Goal: Transaction & Acquisition: Purchase product/service

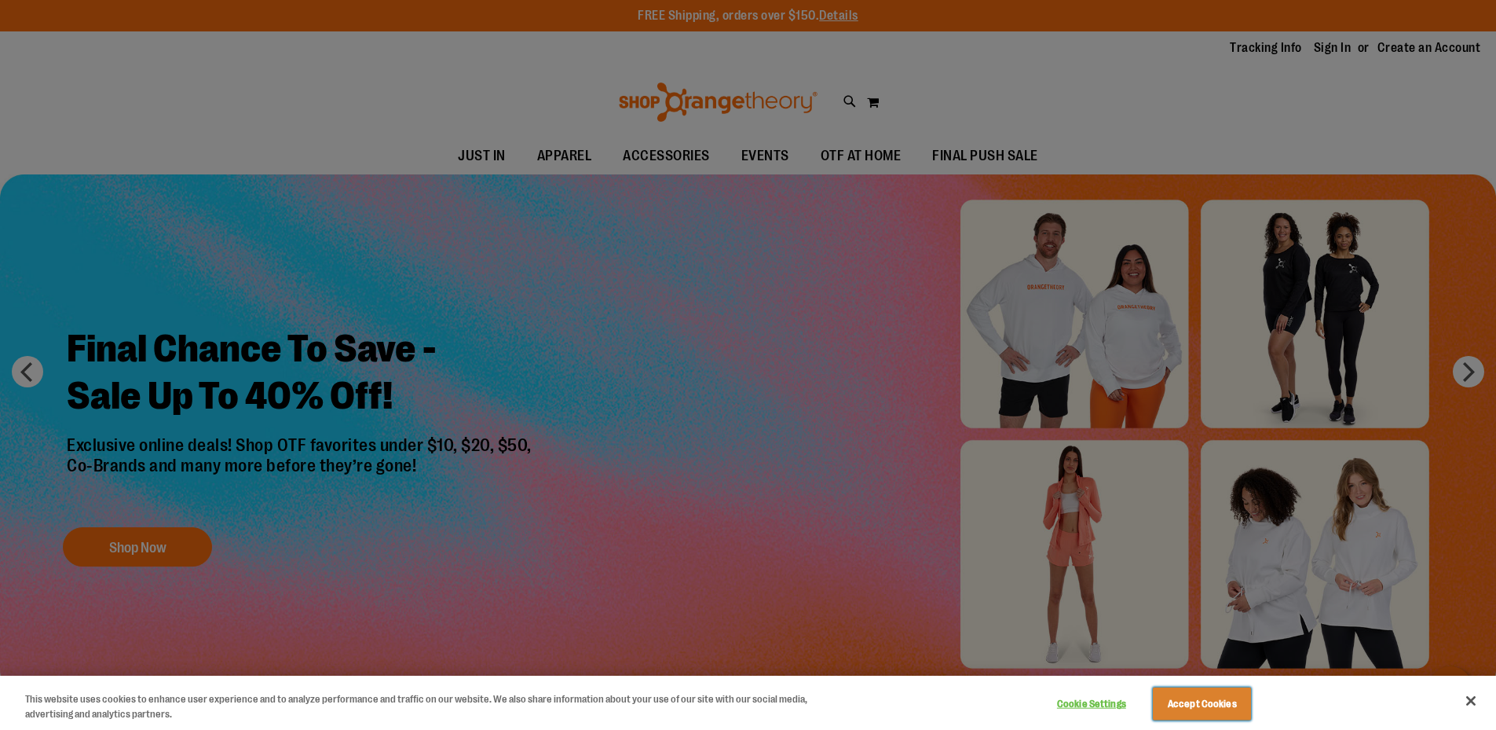
click at [1214, 698] on button "Accept Cookies" at bounding box center [1202, 703] width 98 height 33
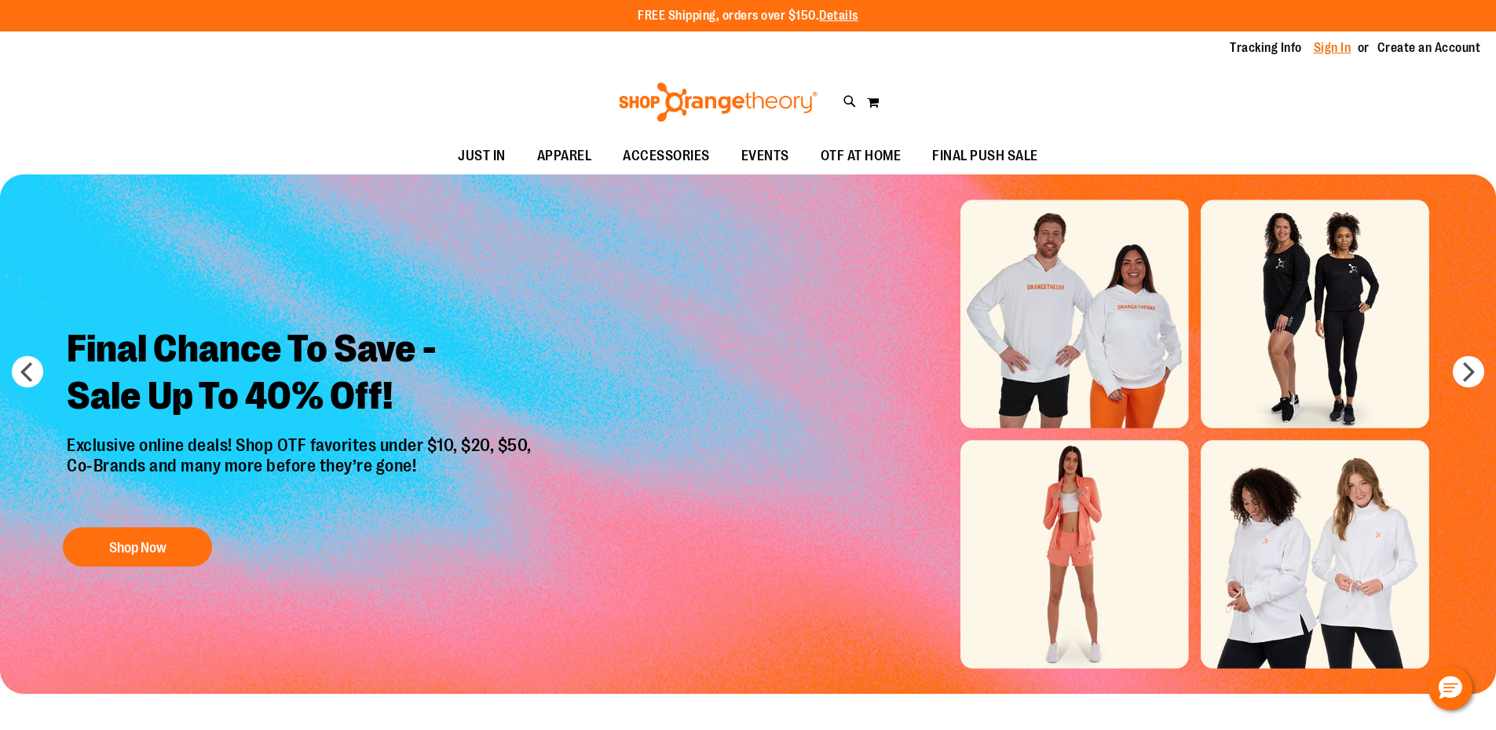
click at [1338, 49] on link "Sign In" at bounding box center [1333, 47] width 38 height 17
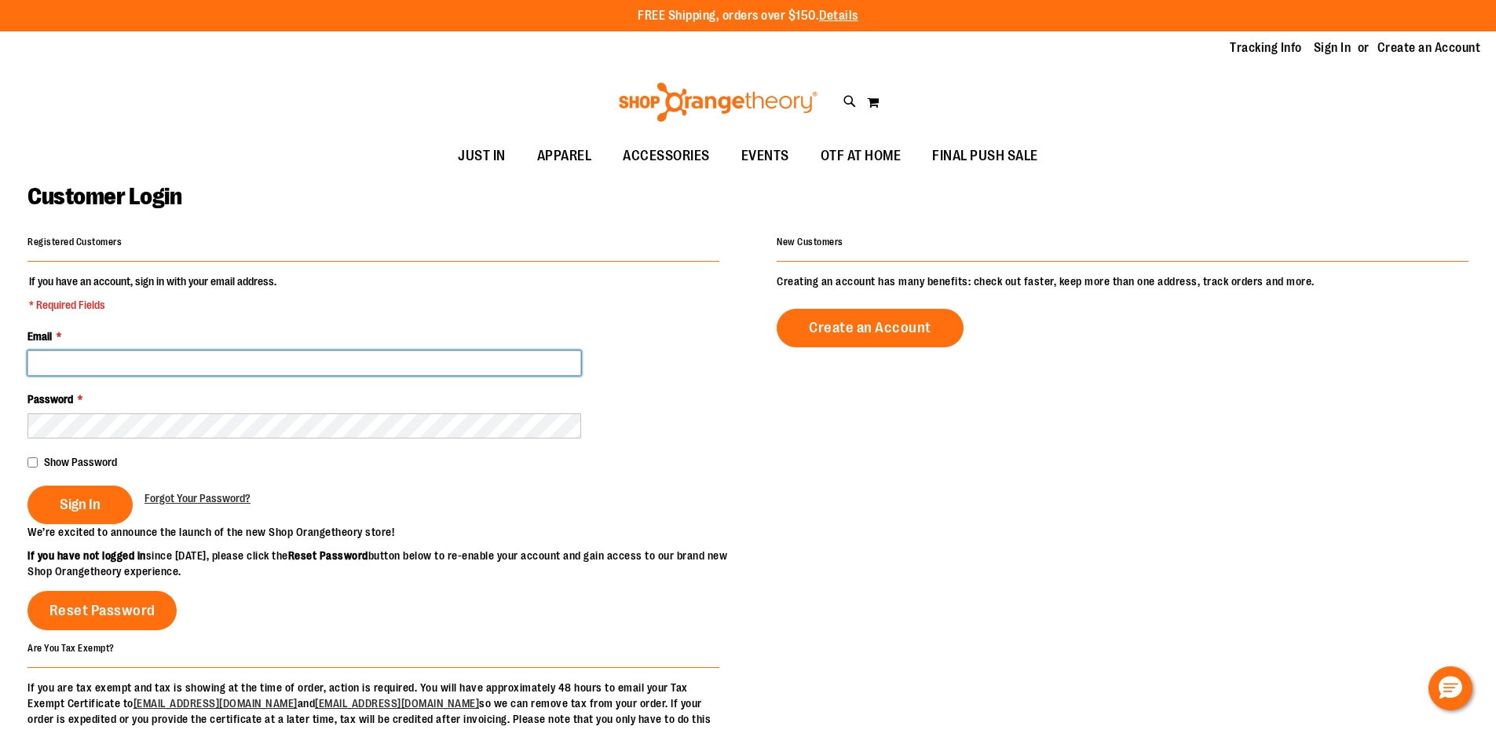
click at [181, 360] on input "Email *" at bounding box center [304, 362] width 554 height 25
click at [123, 360] on input "Email *" at bounding box center [304, 362] width 554 height 25
drag, startPoint x: 123, startPoint y: 361, endPoint x: 94, endPoint y: 356, distance: 28.7
click at [94, 356] on input "Email *" at bounding box center [304, 362] width 554 height 25
click at [94, 361] on input "Email *" at bounding box center [304, 362] width 554 height 25
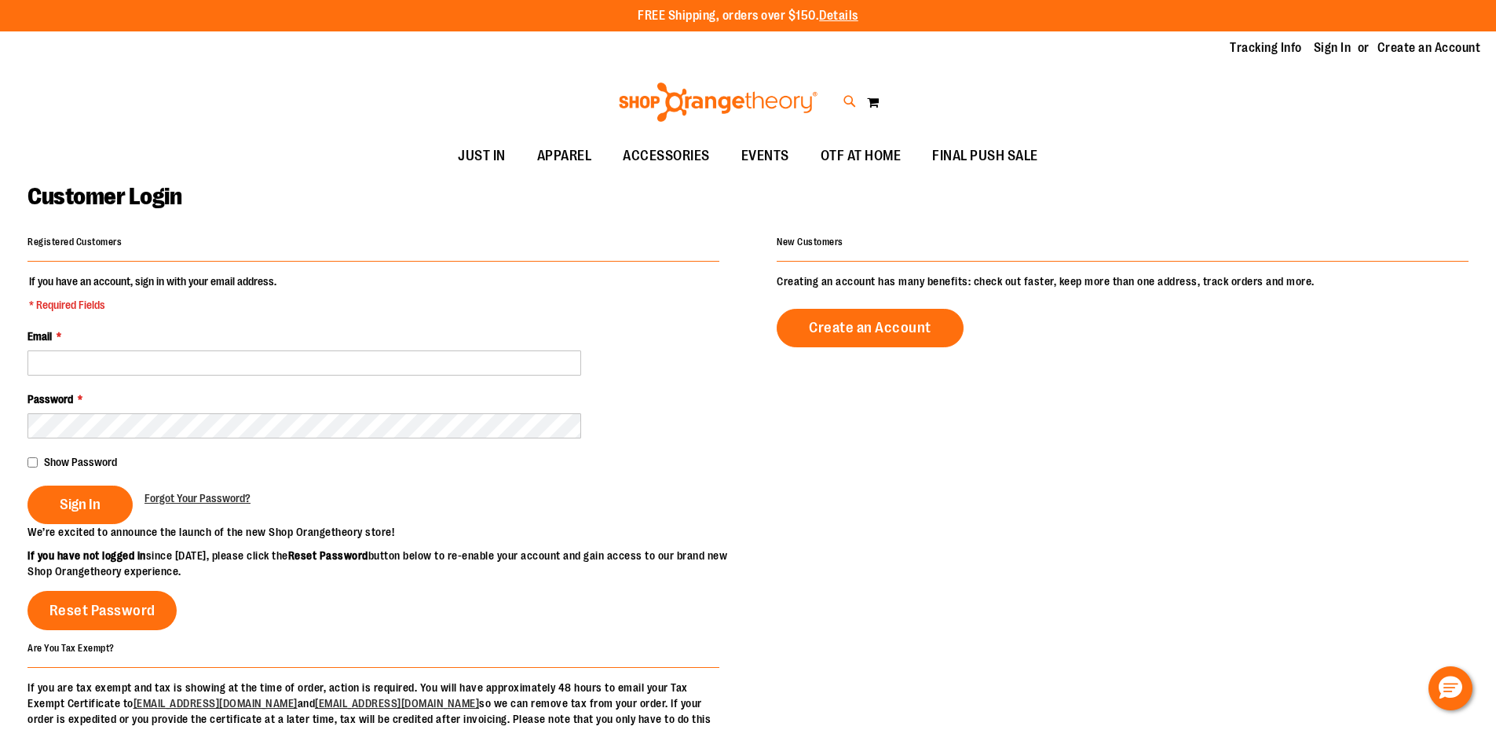
click at [850, 97] on icon at bounding box center [850, 102] width 13 height 18
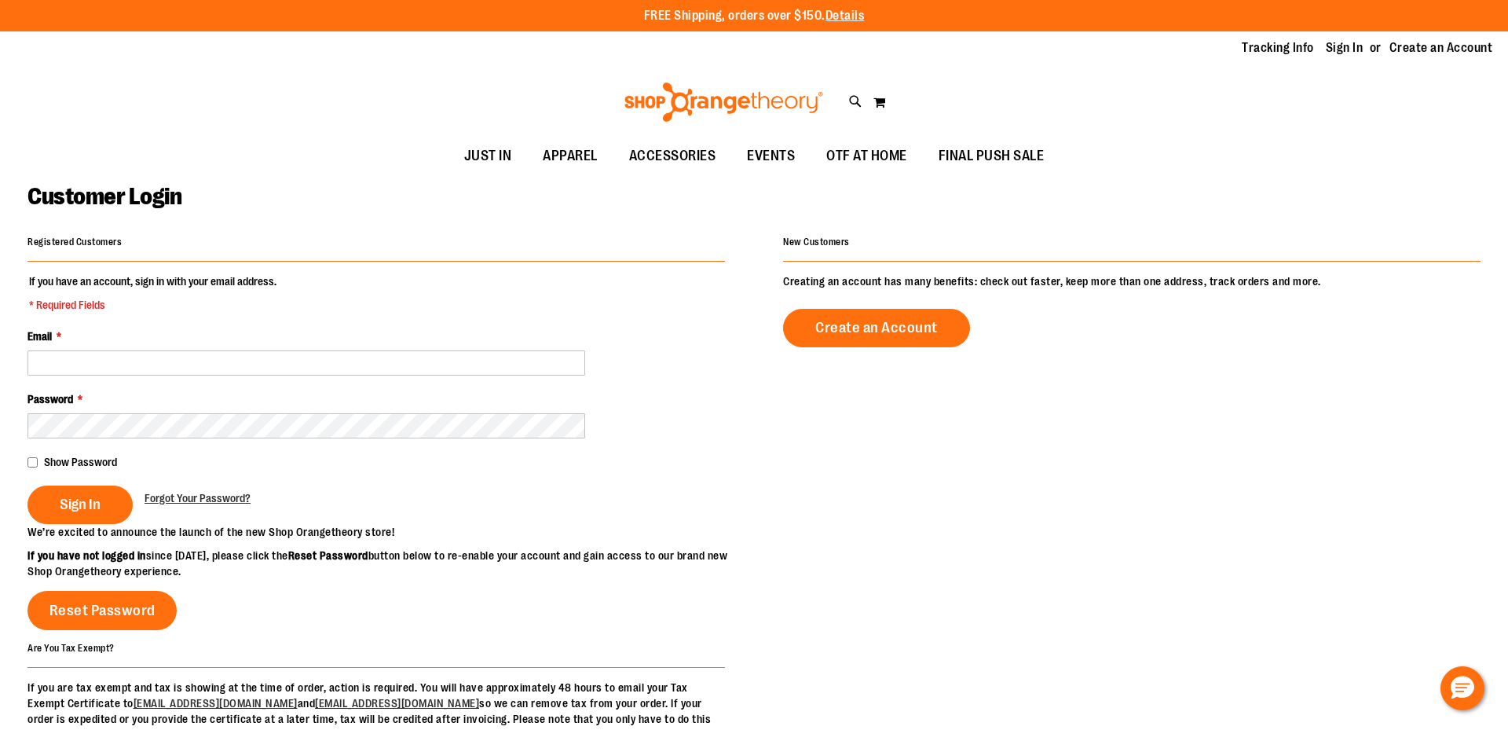
click at [591, 70] on input "Search" at bounding box center [754, 89] width 1196 height 52
click at [407, 94] on input "Search" at bounding box center [754, 89] width 1196 height 52
type input "*********"
